Goal: Navigation & Orientation: Go to known website

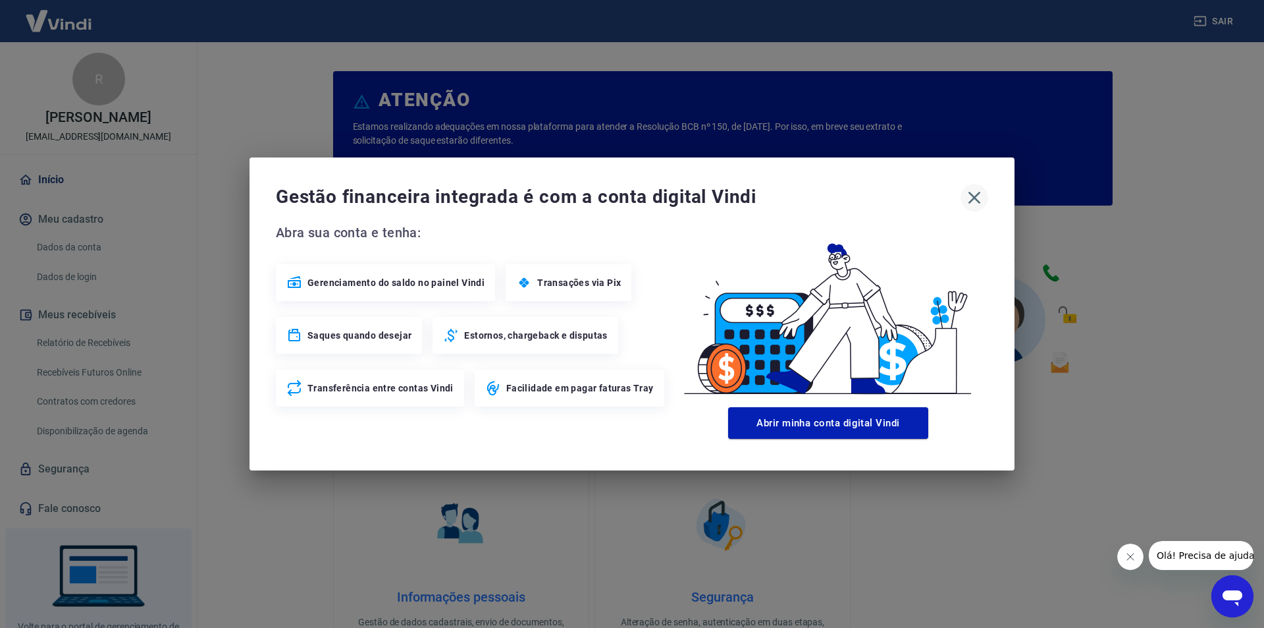
click at [966, 200] on icon "button" at bounding box center [974, 197] width 21 height 21
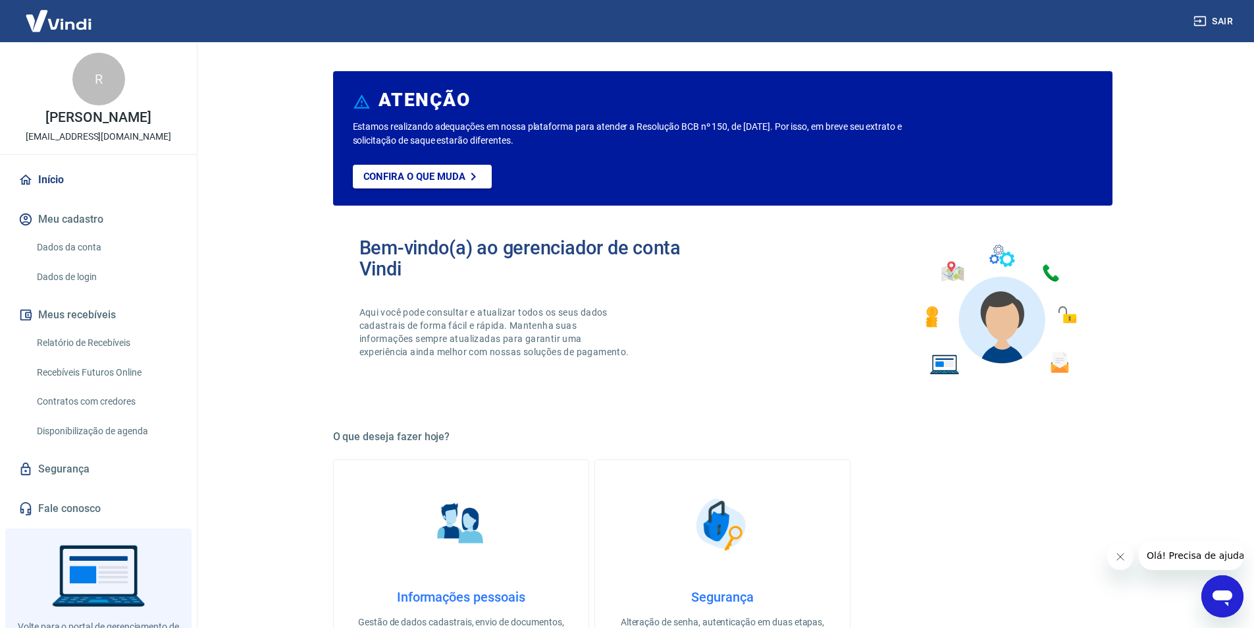
click at [1194, 32] on button "Sair" at bounding box center [1214, 21] width 47 height 24
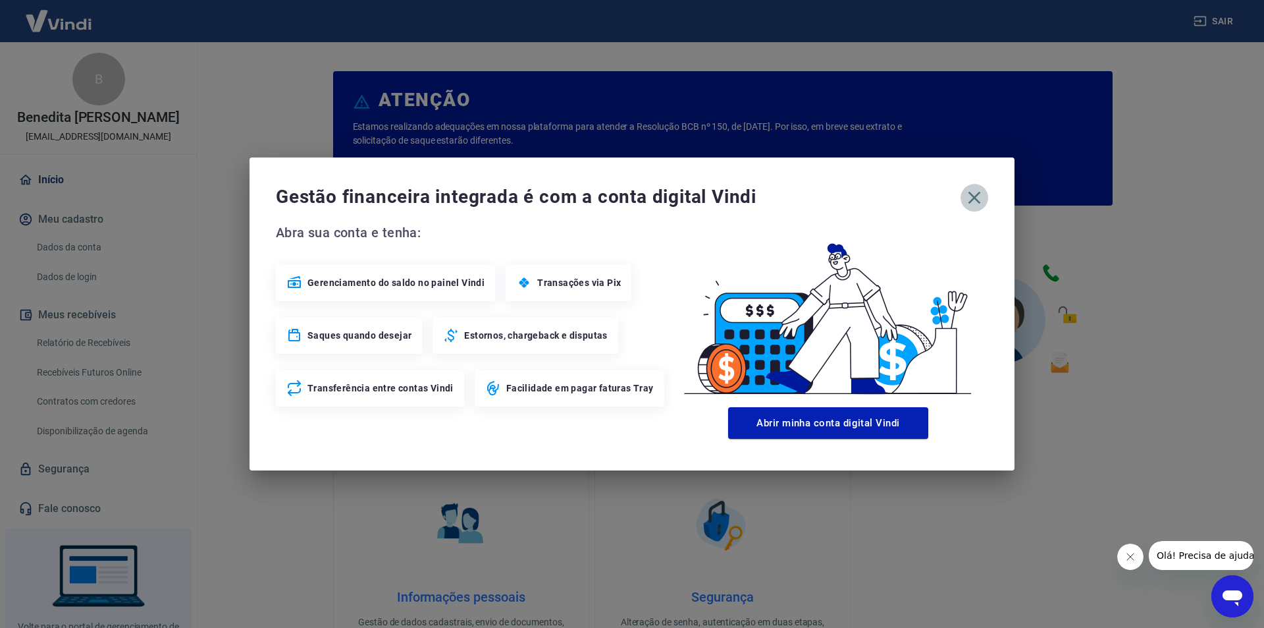
click at [975, 192] on icon "button" at bounding box center [974, 197] width 21 height 21
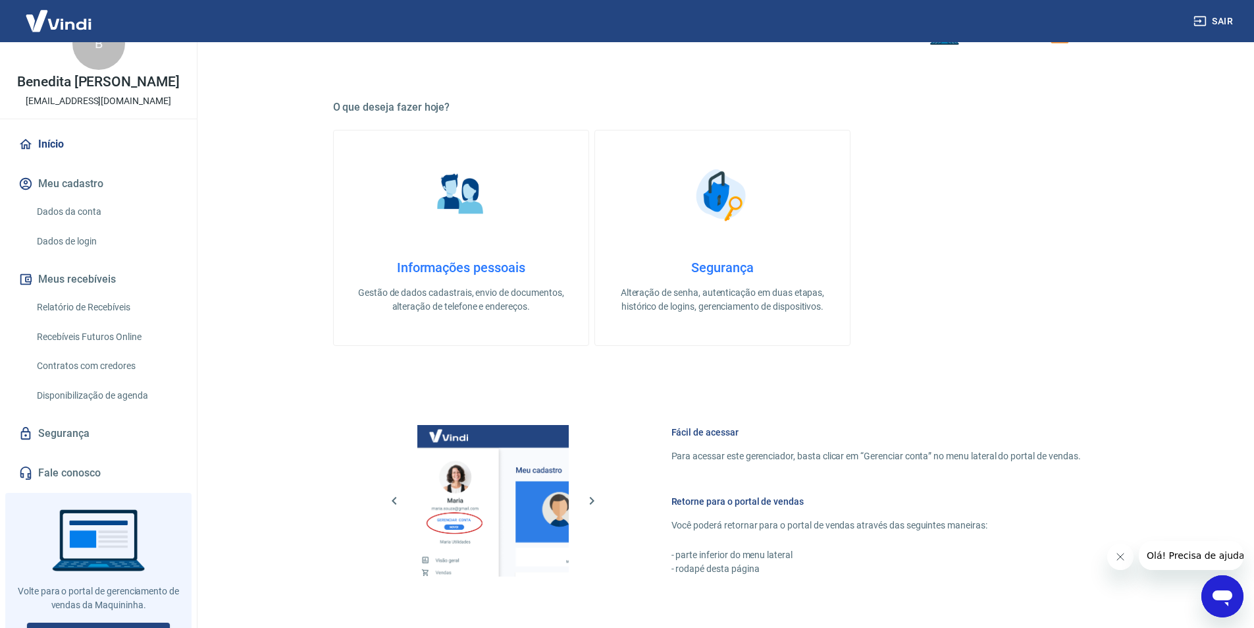
scroll to position [68, 0]
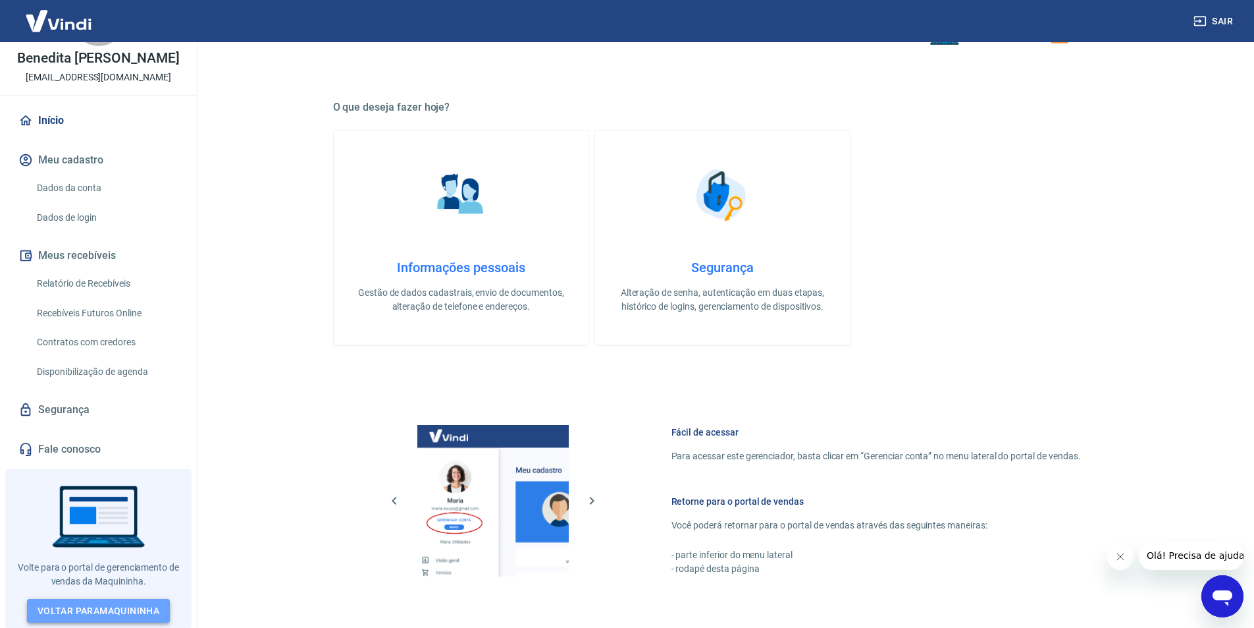
click at [87, 611] on link "Voltar para Maquininha" at bounding box center [98, 611] width 143 height 24
